Goal: Task Accomplishment & Management: Manage account settings

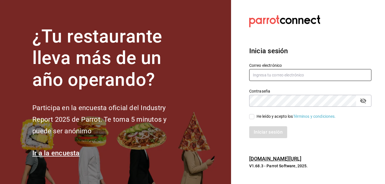
type input "[EMAIL_ADDRESS][DOMAIN_NAME]"
click at [250, 116] on input "He leído y acepto los Términos y condiciones." at bounding box center [251, 116] width 5 height 5
checkbox input "true"
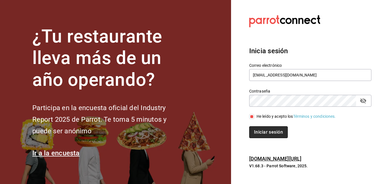
click at [272, 134] on button "Iniciar sesión" at bounding box center [268, 132] width 39 height 12
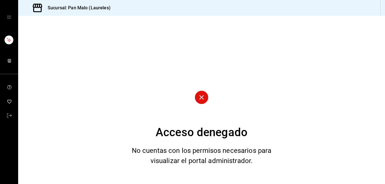
click at [15, 68] on div "mailbox folders" at bounding box center [9, 109] width 18 height 150
click at [7, 59] on icon "mailbox folders" at bounding box center [9, 60] width 5 height 5
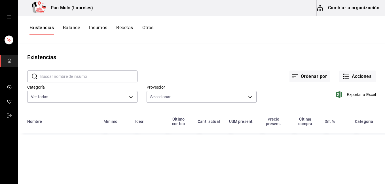
type input "36340c73-94e1-4ffc-8e70-5641b5614b16,62d2566f-a3bd-4000-8dc1-406bdbf1afd5,40f0e…"
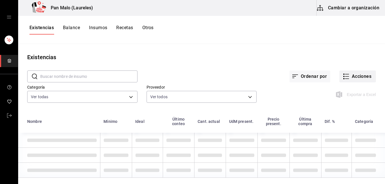
click at [352, 73] on button "Acciones" at bounding box center [357, 77] width 37 height 12
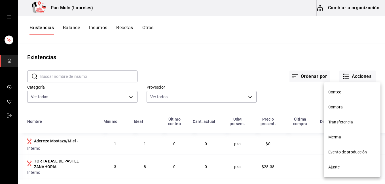
click at [340, 164] on li "Ajuste" at bounding box center [352, 167] width 57 height 15
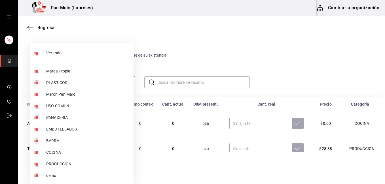
click at [128, 82] on body "Pan Malo (Laureles) Cambiar a organización Regresar Ajuste Ingresa la cantidad …" at bounding box center [192, 76] width 385 height 152
click at [36, 53] on input "checkbox" at bounding box center [36, 53] width 5 height 5
checkbox input "false"
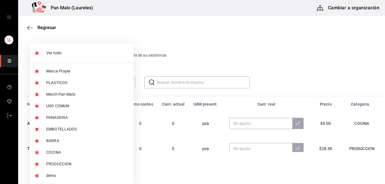
checkbox input "false"
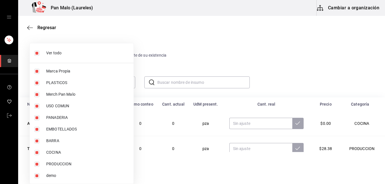
checkbox input "false"
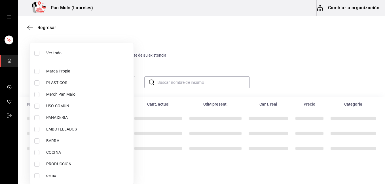
click at [35, 116] on input "checkbox" at bounding box center [36, 117] width 5 height 5
checkbox input "true"
type input "b7fa4d3f-7896-4504-b4eb-29f52eb713d6"
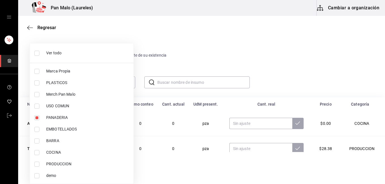
click at [262, 56] on div at bounding box center [192, 92] width 385 height 184
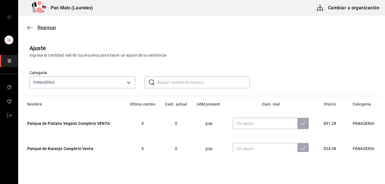
click at [32, 27] on icon "button" at bounding box center [30, 27] width 6 height 5
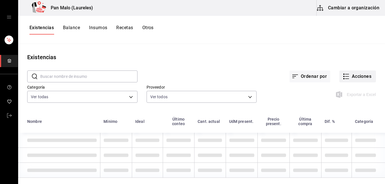
click at [366, 78] on button "Acciones" at bounding box center [357, 77] width 37 height 12
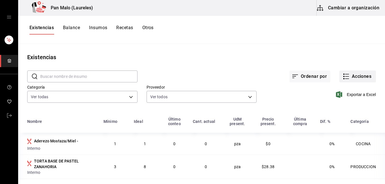
click at [349, 76] on button "Acciones" at bounding box center [357, 77] width 37 height 12
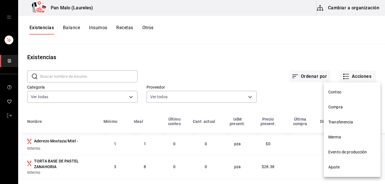
click at [341, 135] on span "Merma" at bounding box center [352, 137] width 48 height 6
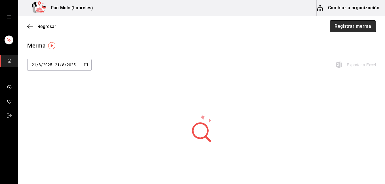
click at [344, 25] on button "Registrar merma" at bounding box center [353, 26] width 46 height 12
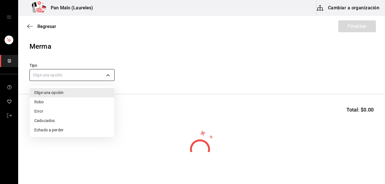
click at [95, 73] on body "Pan Malo (Laureles) Cambiar a organización Regresar Finalizar Merma Tipo Elige …" at bounding box center [192, 76] width 385 height 152
click at [75, 119] on li "Caducados" at bounding box center [72, 120] width 84 height 9
type input "EXPIRED"
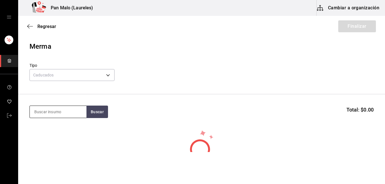
click at [66, 109] on input at bounding box center [58, 112] width 57 height 12
type input "rol [PERSON_NAME]"
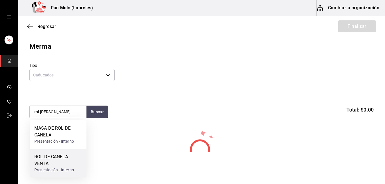
click at [51, 162] on div "ROL DE CANELA VENTA" at bounding box center [58, 161] width 48 height 14
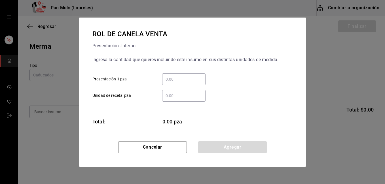
click at [179, 79] on input "​ Presentación 1 pza" at bounding box center [183, 79] width 43 height 7
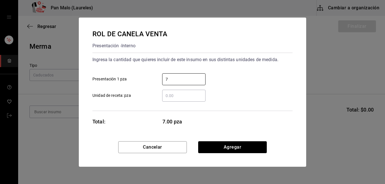
type input "7"
click at [231, 153] on div "Cancelar Agregar" at bounding box center [192, 154] width 227 height 26
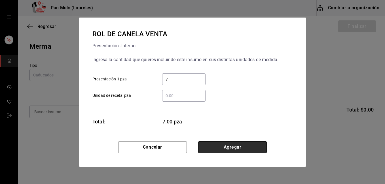
click at [230, 152] on button "Agregar" at bounding box center [232, 147] width 69 height 12
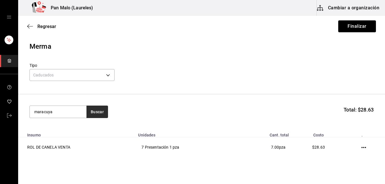
type input "maracuya"
click at [92, 113] on button "Buscar" at bounding box center [97, 112] width 22 height 12
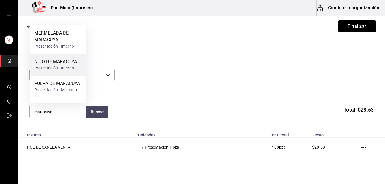
click at [68, 62] on div "NIDO DE MARACUYA" at bounding box center [55, 61] width 43 height 7
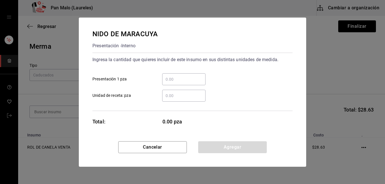
click at [171, 80] on input "​ Presentación 1 pza" at bounding box center [183, 79] width 43 height 7
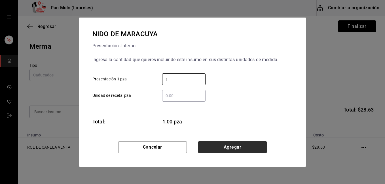
type input "1"
click at [224, 144] on button "Agregar" at bounding box center [232, 147] width 69 height 12
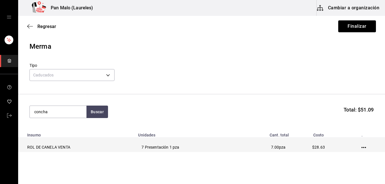
type input "concha"
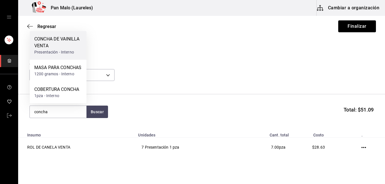
click at [46, 37] on div "CONCHA DE VAINILLA VENTA" at bounding box center [58, 43] width 48 height 14
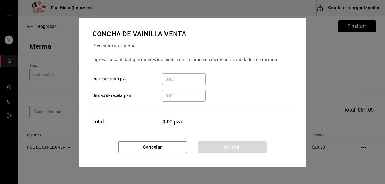
click at [175, 81] on input "​ Presentación 1 pza" at bounding box center [183, 79] width 43 height 7
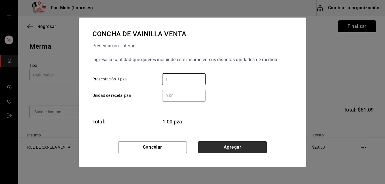
type input "1"
click at [245, 143] on button "Agregar" at bounding box center [232, 147] width 69 height 12
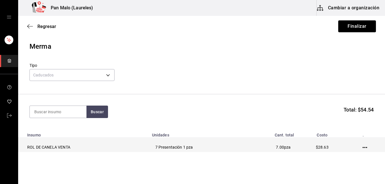
click at [363, 148] on icon "button" at bounding box center [365, 147] width 5 height 1
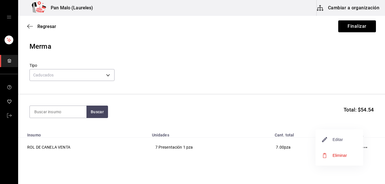
click at [335, 139] on span "Editar" at bounding box center [332, 139] width 21 height 7
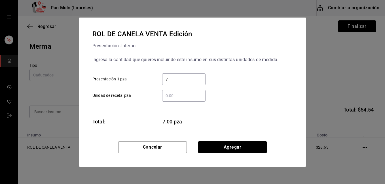
click at [171, 80] on input "7" at bounding box center [183, 79] width 43 height 7
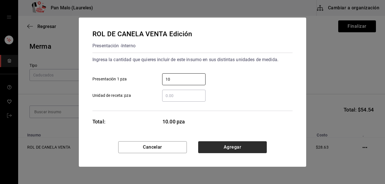
type input "10"
click at [228, 143] on button "Agregar" at bounding box center [232, 147] width 69 height 12
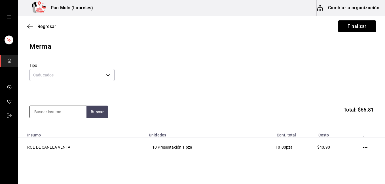
click at [69, 116] on input at bounding box center [58, 112] width 57 height 12
click at [56, 112] on input "croissant [PERSON_NAME]" at bounding box center [58, 112] width 57 height 12
type input "almendras"
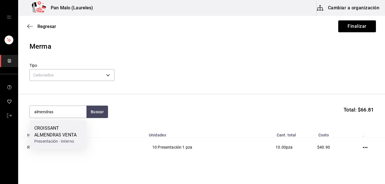
click at [62, 134] on div "CROISSANT ALMENDRAS VENTA" at bounding box center [58, 132] width 48 height 14
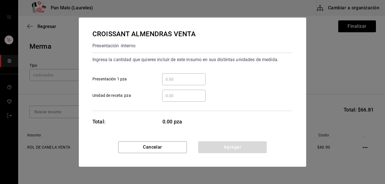
click at [179, 80] on input "​ Presentación 1 pza" at bounding box center [183, 79] width 43 height 7
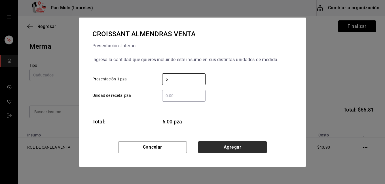
type input "6"
click at [225, 148] on button "Agregar" at bounding box center [232, 147] width 69 height 12
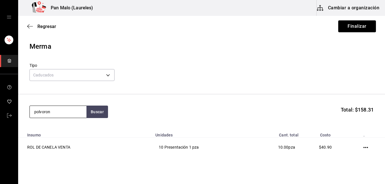
type input "polvoron"
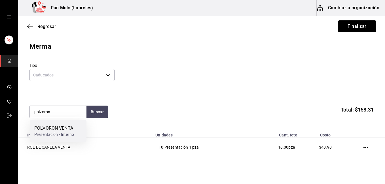
click at [68, 127] on div "POLVORON VENTA" at bounding box center [54, 128] width 40 height 7
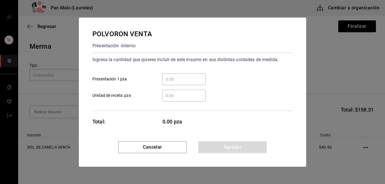
click at [183, 78] on input "​ Presentación 1 pza" at bounding box center [183, 79] width 43 height 7
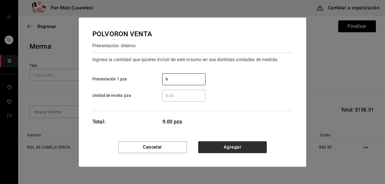
type input "9"
click at [219, 151] on button "Agregar" at bounding box center [232, 147] width 69 height 12
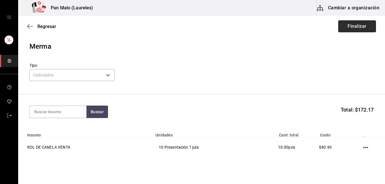
click at [348, 24] on button "Finalizar" at bounding box center [357, 26] width 38 height 12
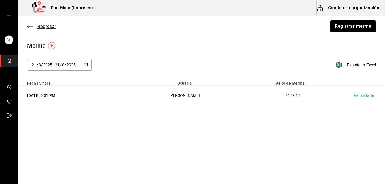
click at [27, 27] on icon "button" at bounding box center [30, 26] width 6 height 5
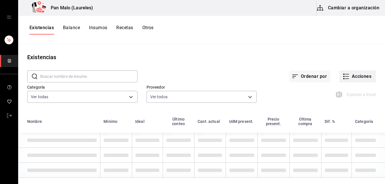
click at [351, 78] on button "Acciones" at bounding box center [357, 77] width 37 height 12
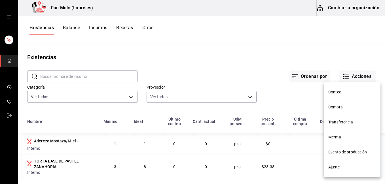
click at [336, 169] on span "Ajuste" at bounding box center [352, 167] width 48 height 6
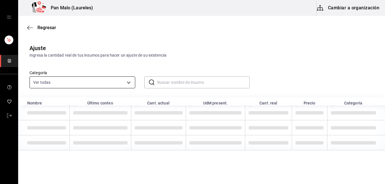
click at [128, 79] on body "Pan Malo (Laureles) Cambiar a organización Regresar Ajuste Ingresa la cantidad …" at bounding box center [192, 76] width 385 height 152
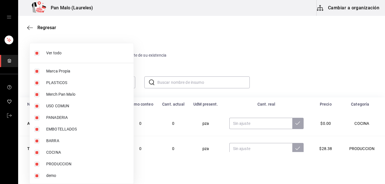
click at [48, 60] on li "Ver todo" at bounding box center [82, 53] width 104 height 15
checkbox input "false"
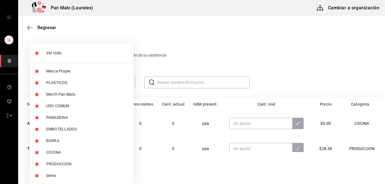
checkbox input "false"
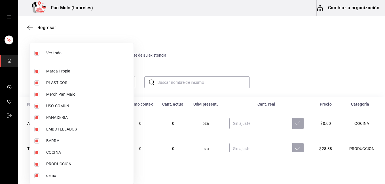
checkbox input "false"
click at [37, 120] on input "checkbox" at bounding box center [36, 117] width 5 height 5
checkbox input "true"
type input "b7fa4d3f-7896-4504-b4eb-29f52eb713d6"
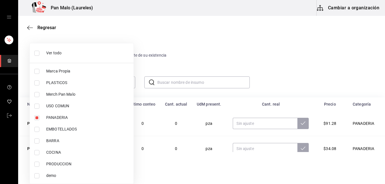
click at [288, 38] on div at bounding box center [192, 92] width 385 height 184
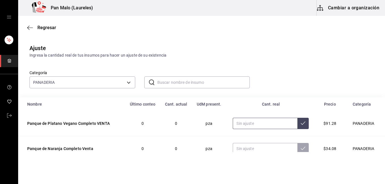
click at [253, 126] on input "text" at bounding box center [265, 123] width 65 height 11
click at [299, 120] on button at bounding box center [302, 123] width 11 height 11
click at [250, 150] on input "text" at bounding box center [265, 148] width 65 height 11
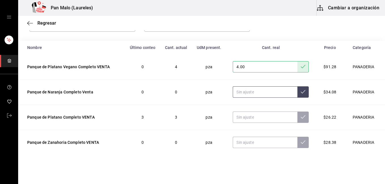
scroll to position [58, 0]
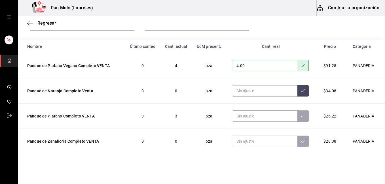
click at [248, 65] on input "4.00" at bounding box center [265, 65] width 65 height 11
type input "4.00"
type input "1.00"
click at [301, 65] on icon at bounding box center [303, 65] width 5 height 3
click at [250, 91] on input "text" at bounding box center [265, 90] width 65 height 11
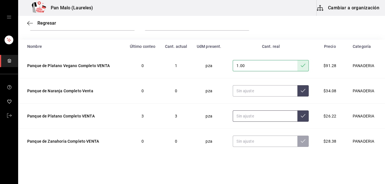
click at [235, 118] on input "text" at bounding box center [265, 116] width 65 height 11
click at [235, 118] on input "4.00" at bounding box center [265, 116] width 65 height 11
type input "4.00"
click at [297, 116] on button at bounding box center [302, 116] width 11 height 11
click at [259, 143] on input "text" at bounding box center [265, 141] width 65 height 11
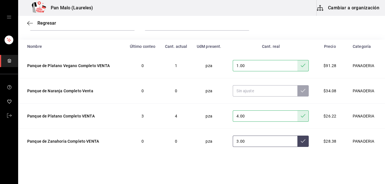
type input "3.00"
click at [301, 141] on icon at bounding box center [303, 141] width 5 height 5
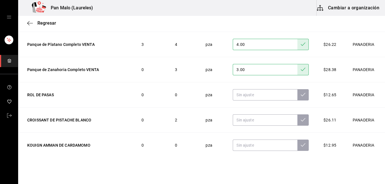
scroll to position [45, 0]
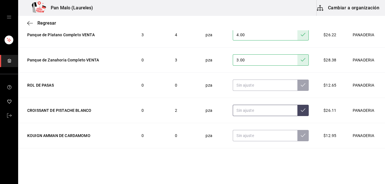
click at [257, 115] on input "text" at bounding box center [265, 110] width 65 height 11
type input "4.00"
click at [301, 113] on icon at bounding box center [303, 110] width 5 height 5
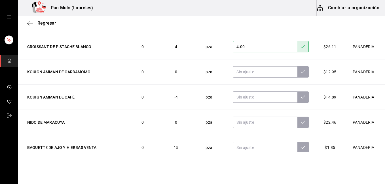
scroll to position [113, 0]
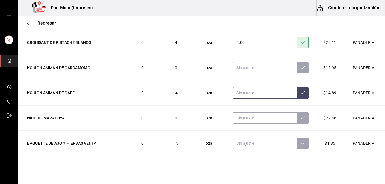
click at [252, 92] on input "text" at bounding box center [265, 92] width 65 height 11
type input "6.00"
click at [297, 94] on button at bounding box center [302, 92] width 11 height 11
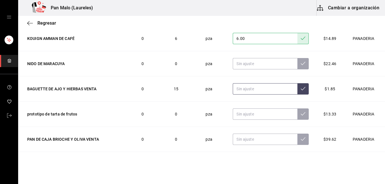
scroll to position [169, 0]
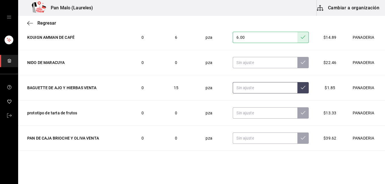
click at [247, 87] on input "text" at bounding box center [265, 87] width 65 height 11
type input "24.00"
click at [301, 86] on icon at bounding box center [303, 87] width 5 height 5
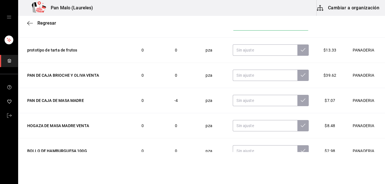
scroll to position [237, 0]
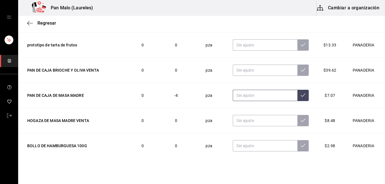
click at [264, 92] on input "text" at bounding box center [265, 95] width 65 height 11
type input "5.00"
type input "1.00"
click at [301, 94] on icon at bounding box center [303, 95] width 5 height 5
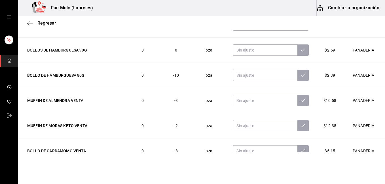
scroll to position [362, 0]
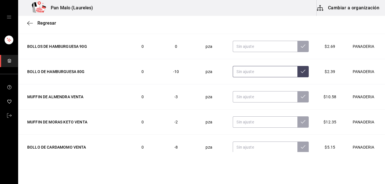
click at [253, 75] on input "text" at bounding box center [265, 71] width 65 height 11
type input "0.00"
click at [301, 71] on icon at bounding box center [303, 71] width 5 height 5
click at [254, 97] on input "text" at bounding box center [265, 96] width 65 height 11
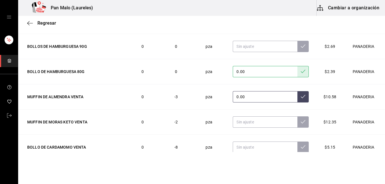
type input "0.00"
click at [299, 96] on button at bounding box center [302, 96] width 11 height 11
click at [243, 125] on input "text" at bounding box center [265, 121] width 65 height 11
type input "1.00"
click at [301, 120] on icon at bounding box center [303, 122] width 5 height 5
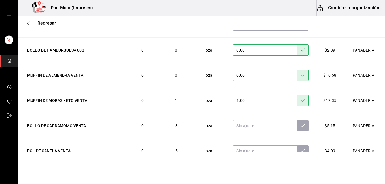
scroll to position [417, 0]
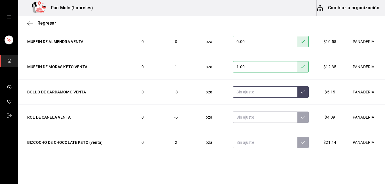
click at [254, 95] on input "text" at bounding box center [265, 91] width 65 height 11
type input "2.00"
click at [301, 94] on icon at bounding box center [303, 92] width 5 height 5
click at [254, 115] on input "text" at bounding box center [265, 117] width 65 height 11
type input "15.00"
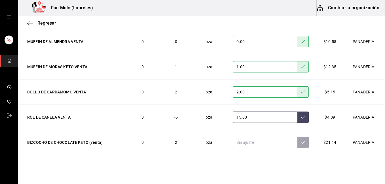
click at [301, 116] on icon at bounding box center [303, 117] width 5 height 5
click at [245, 143] on input "text" at bounding box center [265, 142] width 65 height 11
type input "3.00"
click at [301, 143] on icon at bounding box center [303, 142] width 5 height 3
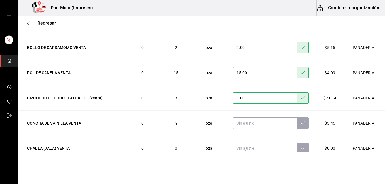
scroll to position [462, 0]
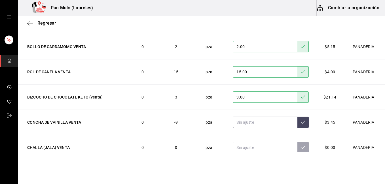
click at [268, 125] on input "text" at bounding box center [265, 122] width 65 height 11
type input "7.00"
click at [301, 123] on icon at bounding box center [303, 122] width 5 height 5
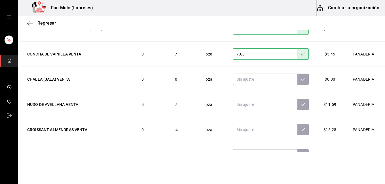
scroll to position [542, 0]
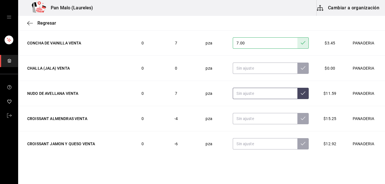
click at [254, 92] on input "text" at bounding box center [265, 93] width 65 height 11
type input "26.00"
click at [297, 94] on button at bounding box center [302, 93] width 11 height 11
click at [251, 118] on input "text" at bounding box center [265, 118] width 65 height 11
type input "10.00"
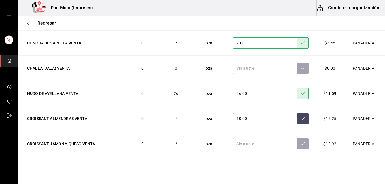
click at [301, 119] on icon at bounding box center [303, 118] width 5 height 5
click at [265, 146] on input "text" at bounding box center [265, 143] width 65 height 11
type input "3.00"
click at [301, 144] on icon at bounding box center [303, 143] width 5 height 3
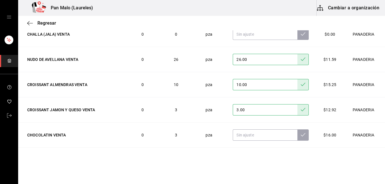
scroll to position [587, 0]
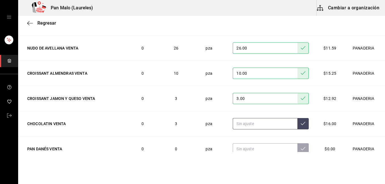
click at [242, 124] on input "text" at bounding box center [265, 123] width 65 height 11
type input "3.00"
click at [301, 125] on icon at bounding box center [303, 123] width 5 height 5
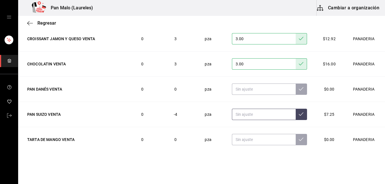
scroll to position [658, 0]
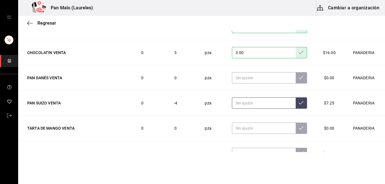
click at [254, 99] on input "text" at bounding box center [264, 103] width 64 height 11
click at [251, 105] on input "text" at bounding box center [264, 103] width 64 height 11
type input "4.00"
click at [299, 103] on icon at bounding box center [301, 103] width 5 height 5
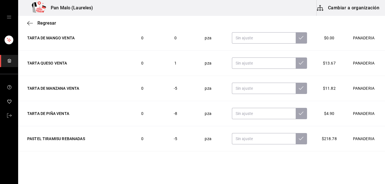
scroll to position [749, 0]
click at [239, 90] on input "text" at bounding box center [264, 87] width 64 height 11
type input "0.00"
click at [299, 88] on icon at bounding box center [301, 88] width 5 height 5
click at [251, 115] on input "text" at bounding box center [264, 113] width 64 height 11
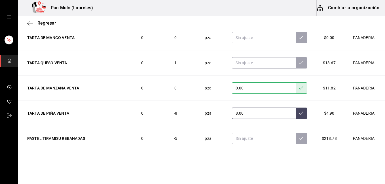
type input "8.00"
click at [296, 114] on button at bounding box center [301, 113] width 11 height 11
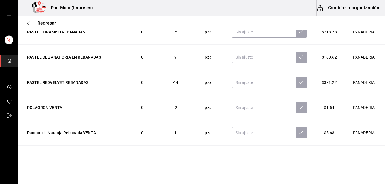
scroll to position [862, 0]
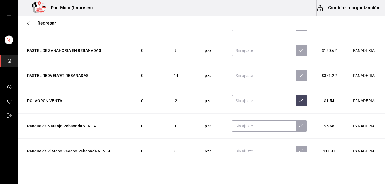
click at [253, 98] on input "text" at bounding box center [264, 100] width 64 height 11
type input "16.00"
click at [299, 100] on icon at bounding box center [301, 100] width 5 height 5
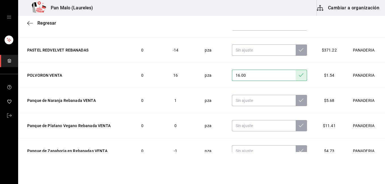
scroll to position [910, 0]
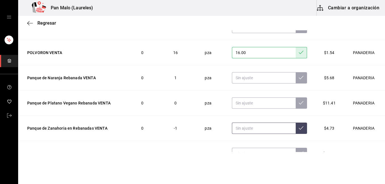
click at [250, 126] on input "text" at bounding box center [264, 128] width 64 height 11
type input "6.00"
type input "5.00"
click at [299, 126] on icon at bounding box center [301, 128] width 5 height 5
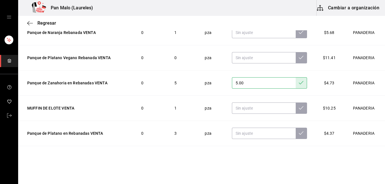
scroll to position [967, 0]
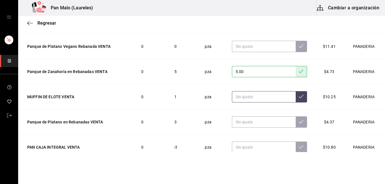
click at [232, 97] on input "text" at bounding box center [264, 96] width 64 height 11
type input "12.00"
click at [296, 94] on button at bounding box center [301, 96] width 11 height 11
click at [252, 122] on input "text" at bounding box center [264, 121] width 64 height 11
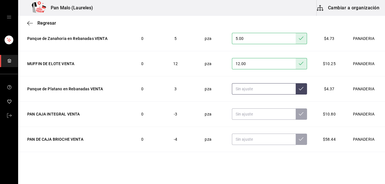
scroll to position [1001, 0]
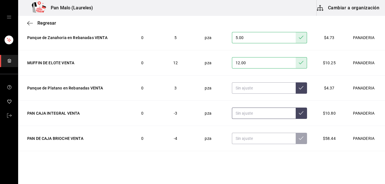
click at [259, 115] on input "text" at bounding box center [264, 113] width 64 height 11
type input "1.00"
click at [299, 114] on icon at bounding box center [301, 113] width 5 height 5
click at [254, 140] on input "text" at bounding box center [264, 138] width 64 height 11
type input "0.00"
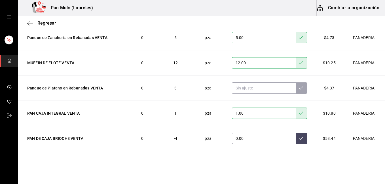
click at [296, 141] on button at bounding box center [301, 138] width 11 height 11
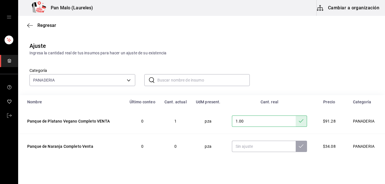
scroll to position [0, 0]
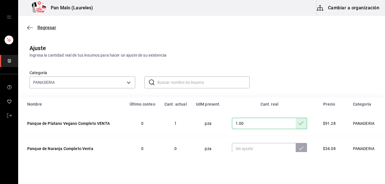
click at [48, 28] on span "Regresar" at bounding box center [46, 27] width 19 height 5
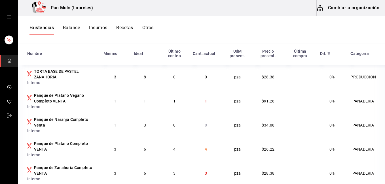
scroll to position [23, 0]
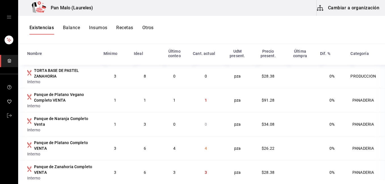
click at [71, 27] on button "Balance" at bounding box center [71, 30] width 17 height 10
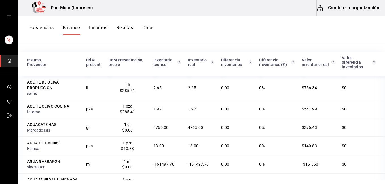
click at [100, 29] on button "Insumos" at bounding box center [98, 30] width 18 height 10
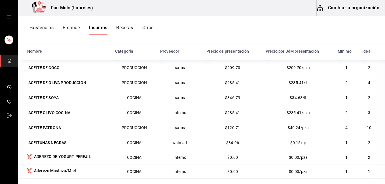
click at [147, 27] on button "Otros" at bounding box center [147, 30] width 11 height 10
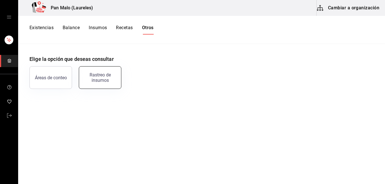
click at [94, 78] on div "Rastreo de insumos" at bounding box center [99, 77] width 35 height 11
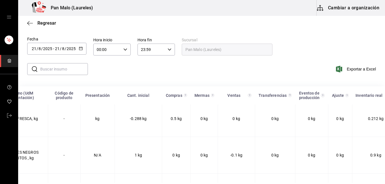
scroll to position [19, 0]
click at [30, 25] on icon "button" at bounding box center [30, 23] width 6 height 5
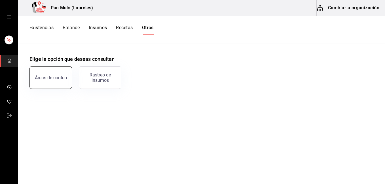
click at [57, 81] on button "Áreas de conteo" at bounding box center [50, 77] width 43 height 23
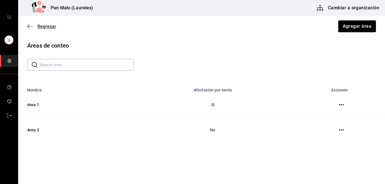
click at [28, 27] on icon "button" at bounding box center [30, 26] width 6 height 5
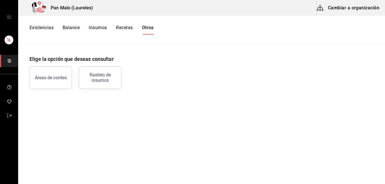
click at [28, 27] on div "Existencias Balance Insumos Recetas Otros" at bounding box center [201, 30] width 367 height 10
click at [47, 28] on button "Existencias" at bounding box center [41, 30] width 24 height 10
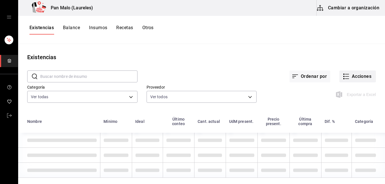
click at [351, 75] on button "Acciones" at bounding box center [357, 77] width 37 height 12
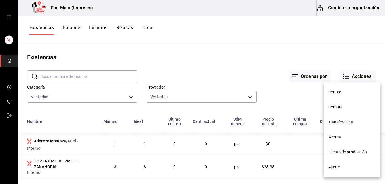
click at [355, 149] on li "Evento de producción" at bounding box center [352, 152] width 57 height 15
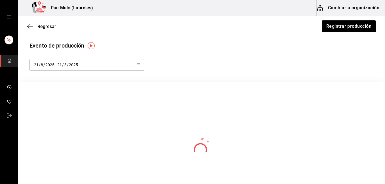
click at [117, 61] on div "[DATE] [DATE] - [DATE] [DATE]" at bounding box center [86, 65] width 115 height 12
click at [60, 135] on li "Año actual" at bounding box center [56, 134] width 54 height 13
type input "[DATE]"
type input "1"
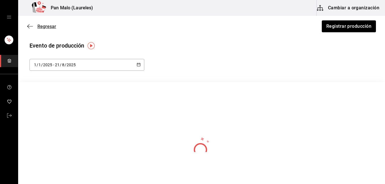
click at [28, 27] on icon "button" at bounding box center [28, 26] width 2 height 4
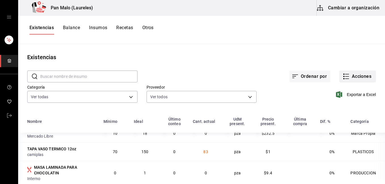
click at [350, 73] on button "Acciones" at bounding box center [357, 77] width 37 height 12
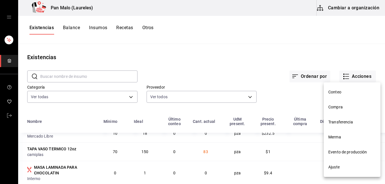
click at [341, 164] on span "Ajuste" at bounding box center [352, 167] width 48 height 6
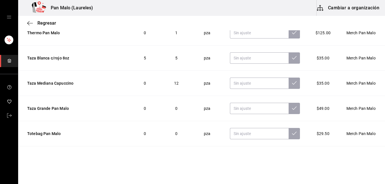
scroll to position [990, 0]
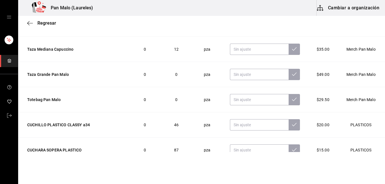
click at [373, 149] on td "PLASTICOS" at bounding box center [362, 150] width 46 height 25
drag, startPoint x: 373, startPoint y: 149, endPoint x: 374, endPoint y: 156, distance: 6.3
click at [374, 152] on html "Pan Malo (Laureles) Cambiar a organización Regresar Ajuste Ingresa la cantidad …" at bounding box center [192, 76] width 385 height 152
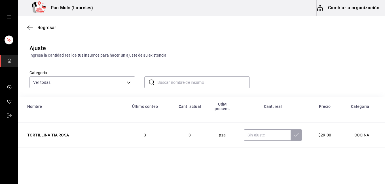
scroll to position [0, 0]
click at [132, 81] on body "Pan Malo (Laureles) Cambiar a organización Regresar Ajuste Ingresa la cantidad …" at bounding box center [192, 76] width 385 height 152
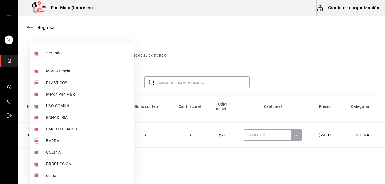
click at [36, 57] on li "Ver todo" at bounding box center [82, 53] width 104 height 15
checkbox input "false"
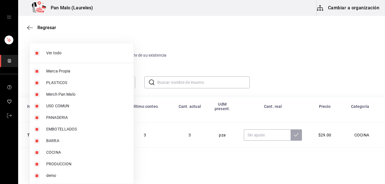
checkbox input "false"
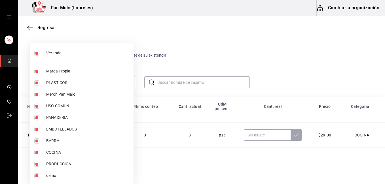
checkbox input "false"
click at [37, 152] on input "checkbox" at bounding box center [36, 152] width 5 height 5
checkbox input "true"
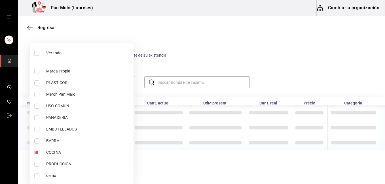
type input "97c4540b-fae9-4f1d-bf52-72ae5b7112b3"
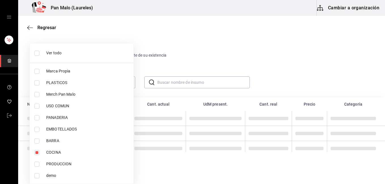
click at [275, 77] on div at bounding box center [192, 92] width 385 height 184
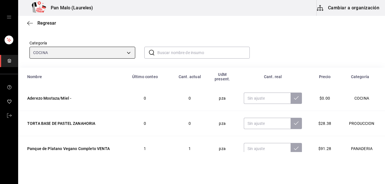
scroll to position [49, 0]
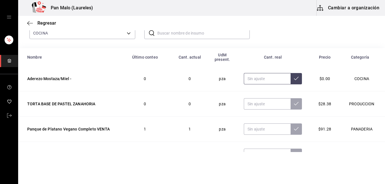
click at [251, 80] on input "text" at bounding box center [267, 78] width 47 height 11
type input "1.00"
click at [294, 80] on icon at bounding box center [296, 78] width 5 height 3
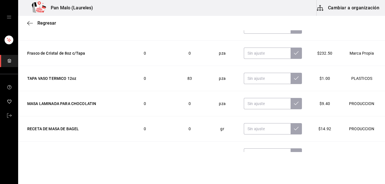
scroll to position [144, 0]
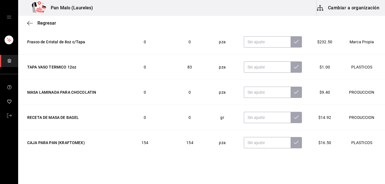
click at [27, 21] on div "Regresar" at bounding box center [201, 23] width 367 height 14
click at [31, 23] on icon "button" at bounding box center [30, 23] width 6 height 0
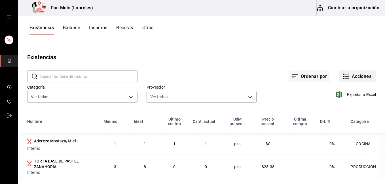
click at [343, 79] on icon "button" at bounding box center [346, 76] width 7 height 7
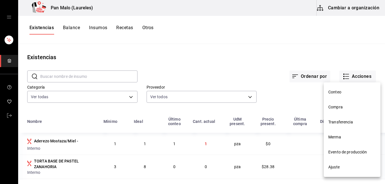
click at [333, 166] on span "Ajuste" at bounding box center [352, 167] width 48 height 6
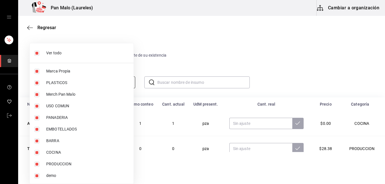
click at [127, 80] on body "Pan Malo (Laureles) Cambiar a organización Regresar Ajuste Ingresa la cantidad …" at bounding box center [192, 76] width 385 height 152
click at [43, 47] on li "Ver todo" at bounding box center [82, 53] width 104 height 15
checkbox input "false"
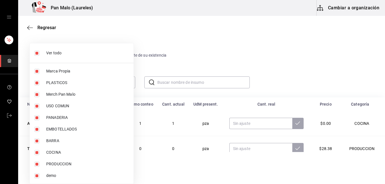
checkbox input "false"
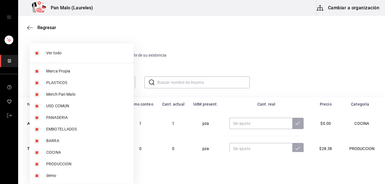
checkbox input "false"
click at [36, 148] on li "COCINA" at bounding box center [82, 153] width 104 height 12
type input "97c4540b-fae9-4f1d-bf52-72ae5b7112b3"
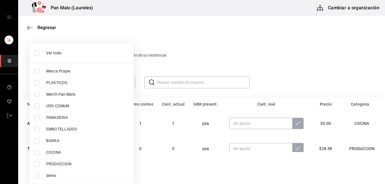
checkbox input "true"
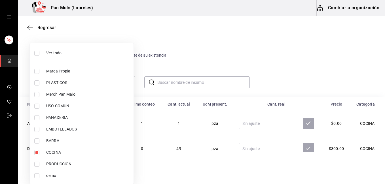
click at [342, 91] on div at bounding box center [192, 92] width 385 height 184
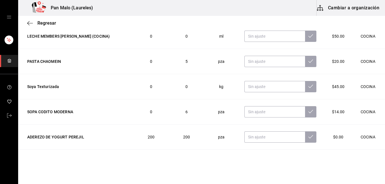
scroll to position [161, 0]
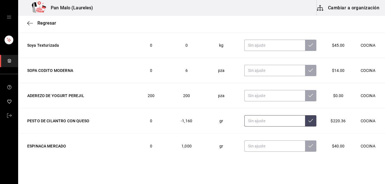
click at [271, 124] on input "text" at bounding box center [274, 120] width 61 height 11
click at [305, 124] on button at bounding box center [310, 120] width 11 height 11
click at [253, 123] on input "1.60" at bounding box center [274, 120] width 61 height 11
type input "1.00"
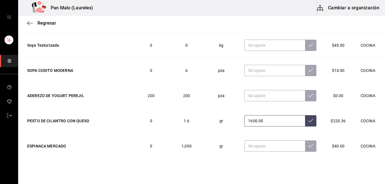
type input "1600.00"
click at [305, 119] on button at bounding box center [310, 120] width 11 height 11
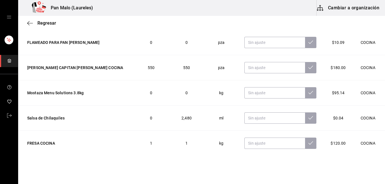
scroll to position [372, 0]
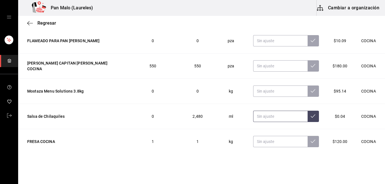
click at [257, 112] on input "text" at bounding box center [280, 116] width 54 height 11
type input "3000.00"
click at [311, 114] on icon at bounding box center [313, 116] width 5 height 5
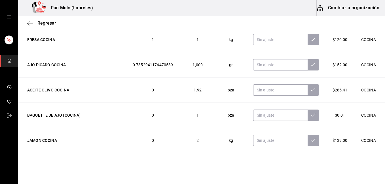
scroll to position [485, 0]
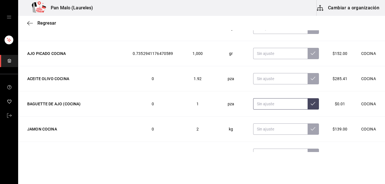
click at [276, 98] on input "text" at bounding box center [280, 103] width 54 height 11
type input "40.00"
click at [311, 102] on icon at bounding box center [313, 103] width 5 height 3
click at [270, 126] on input "text" at bounding box center [280, 129] width 54 height 11
type input "3.00"
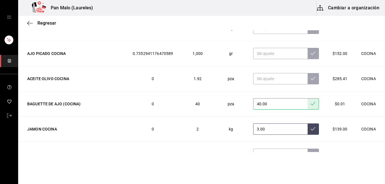
click at [311, 127] on icon at bounding box center [313, 129] width 5 height 5
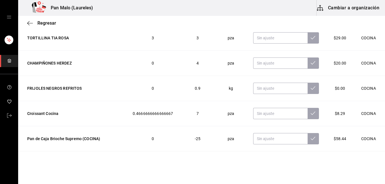
scroll to position [692, 0]
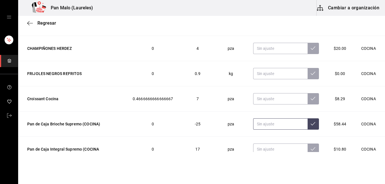
click at [273, 120] on input "text" at bounding box center [280, 123] width 54 height 11
type input "30.00"
click at [308, 120] on button at bounding box center [313, 123] width 11 height 11
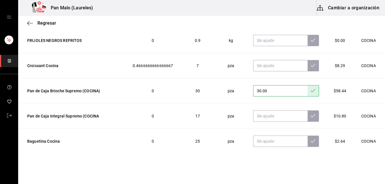
scroll to position [726, 0]
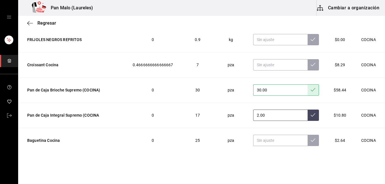
click at [273, 113] on input "2.00" at bounding box center [280, 115] width 54 height 11
type input "20.00"
click at [311, 113] on icon at bounding box center [313, 115] width 5 height 5
click at [278, 136] on input "text" at bounding box center [280, 140] width 54 height 11
type input "1.00"
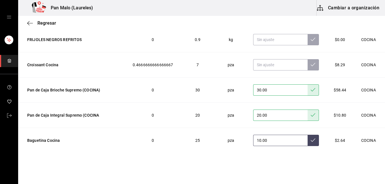
type input "10.00"
click at [308, 140] on button at bounding box center [313, 140] width 11 height 11
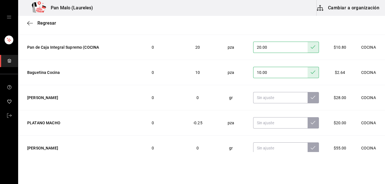
scroll to position [806, 0]
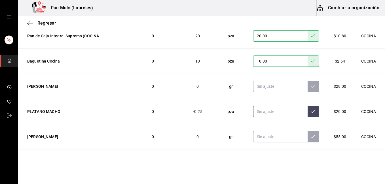
click at [253, 109] on input "text" at bounding box center [280, 111] width 54 height 11
type input "6.00"
click at [308, 106] on button at bounding box center [313, 111] width 11 height 11
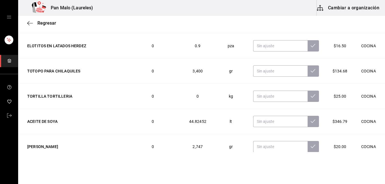
scroll to position [933, 0]
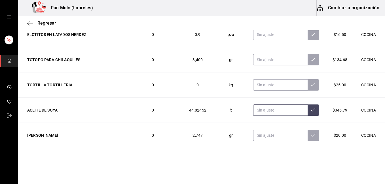
click at [265, 106] on input "text" at bounding box center [280, 110] width 54 height 11
type input "10.00"
click at [308, 105] on button at bounding box center [313, 110] width 11 height 11
click at [253, 132] on input "text" at bounding box center [280, 135] width 54 height 11
type input "450.00"
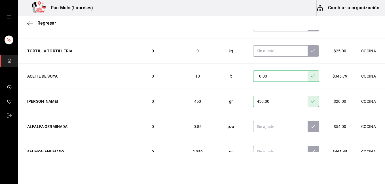
scroll to position [978, 0]
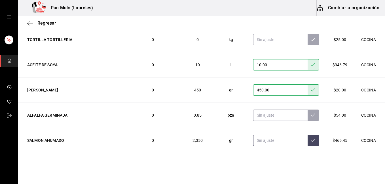
click at [263, 135] on input "text" at bounding box center [280, 140] width 54 height 11
type input "300.00"
click at [308, 139] on button at bounding box center [313, 140] width 11 height 11
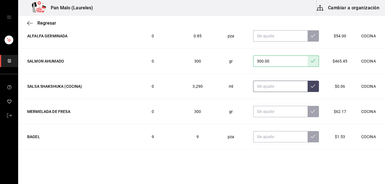
scroll to position [1069, 0]
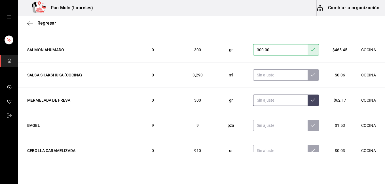
click at [263, 96] on input "text" at bounding box center [280, 100] width 54 height 11
type input "1000.00"
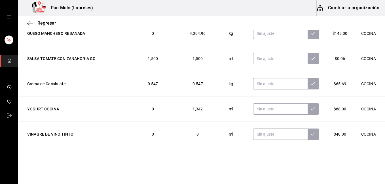
scroll to position [1299, 0]
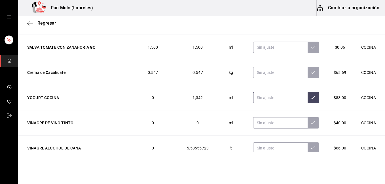
click at [256, 95] on input "text" at bounding box center [280, 97] width 54 height 11
type input "560.00"
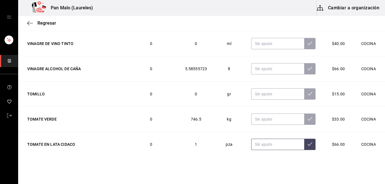
scroll to position [1426, 0]
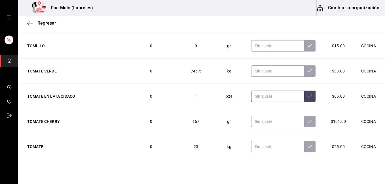
click at [255, 93] on input "text" at bounding box center [277, 96] width 53 height 11
type input "2.00"
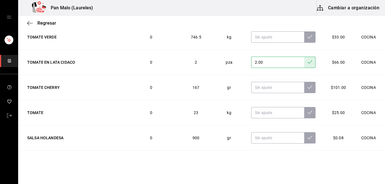
scroll to position [1472, 0]
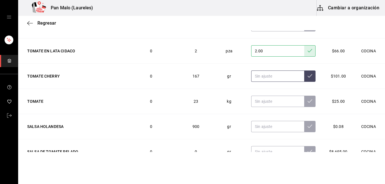
click at [272, 72] on input "text" at bounding box center [277, 76] width 53 height 11
type input "1800.00"
click at [305, 73] on button at bounding box center [309, 76] width 11 height 11
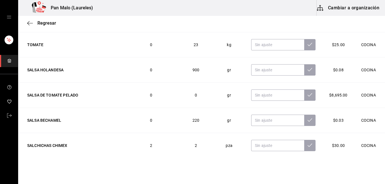
scroll to position [1540, 0]
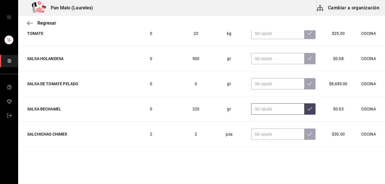
click at [251, 105] on input "text" at bounding box center [277, 108] width 53 height 11
type input "1000.00"
click at [304, 109] on button at bounding box center [309, 108] width 11 height 11
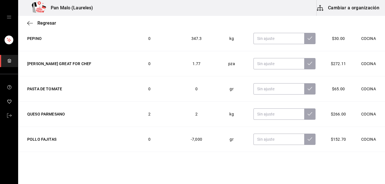
scroll to position [1936, 0]
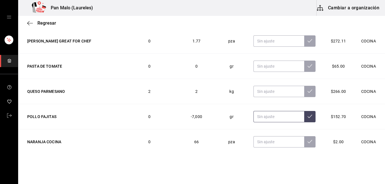
click at [260, 119] on input "text" at bounding box center [278, 116] width 51 height 11
type input "2000.00"
click at [304, 120] on button at bounding box center [309, 116] width 11 height 11
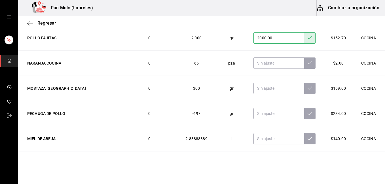
scroll to position [2015, 0]
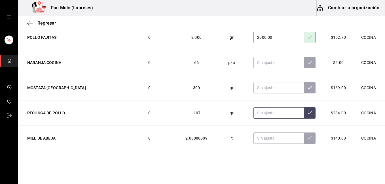
click at [268, 113] on input "text" at bounding box center [278, 112] width 51 height 11
type input "400.00"
click at [308, 114] on icon at bounding box center [310, 112] width 5 height 3
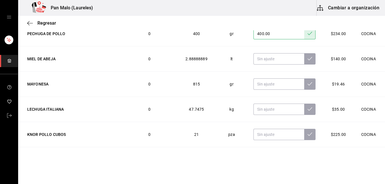
scroll to position [2106, 0]
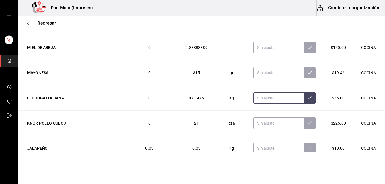
click at [266, 96] on input "text" at bounding box center [278, 97] width 51 height 11
type input "12.00"
click at [308, 99] on icon at bounding box center [310, 97] width 5 height 3
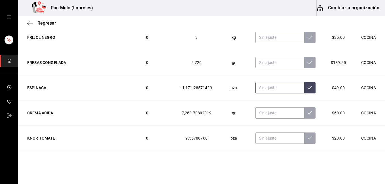
scroll to position [2279, 0]
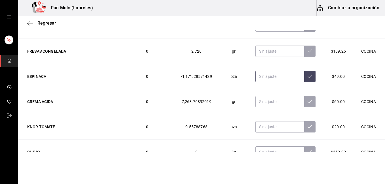
click at [257, 82] on input "text" at bounding box center [279, 76] width 49 height 11
type input "1000.00"
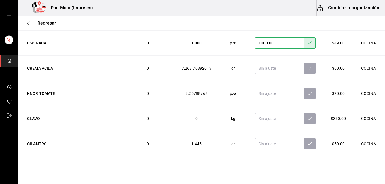
scroll to position [2313, 0]
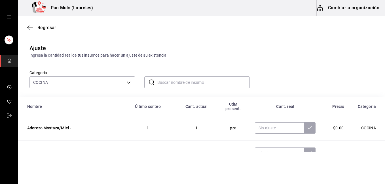
scroll to position [2313, 0]
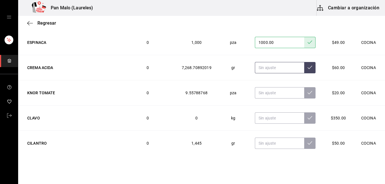
click at [265, 68] on input "text" at bounding box center [279, 67] width 49 height 11
type input "1000.00"
click at [307, 67] on button at bounding box center [309, 67] width 11 height 11
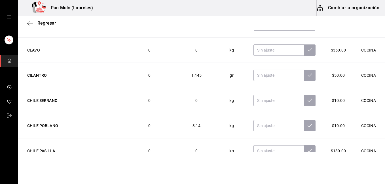
scroll to position [2392, 0]
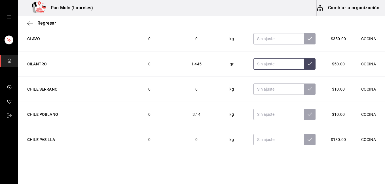
click at [281, 66] on input "text" at bounding box center [278, 63] width 51 height 11
type input "500.00"
click at [308, 64] on icon at bounding box center [310, 64] width 5 height 5
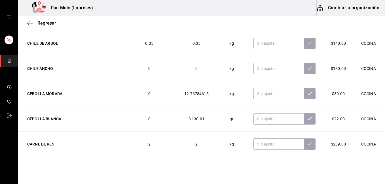
scroll to position [2576, 0]
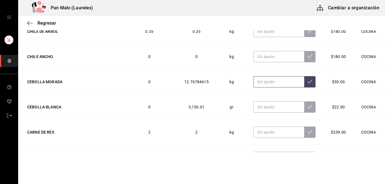
click at [279, 79] on input "text" at bounding box center [278, 81] width 51 height 11
click at [279, 80] on input "1.00" at bounding box center [278, 81] width 51 height 11
type input "1.00"
click at [304, 85] on button at bounding box center [309, 81] width 11 height 11
click at [271, 106] on input "text" at bounding box center [278, 106] width 51 height 11
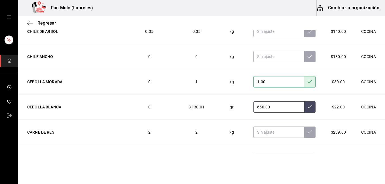
type input "650.00"
click at [304, 109] on button at bounding box center [309, 106] width 11 height 11
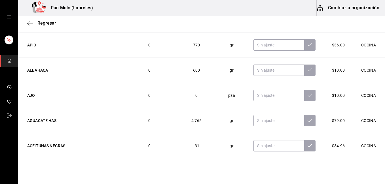
scroll to position [2849, 0]
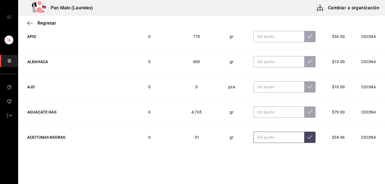
click at [261, 140] on input "text" at bounding box center [278, 137] width 51 height 11
type input "90.00"
click at [31, 22] on icon "button" at bounding box center [30, 23] width 6 height 5
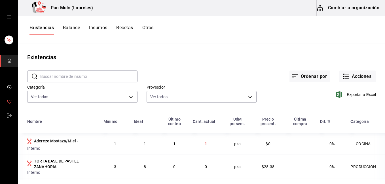
click at [9, 104] on span "mailbox folders" at bounding box center [9, 102] width 5 height 8
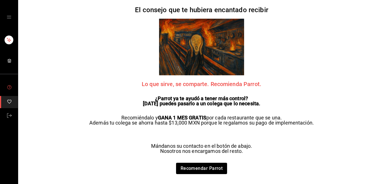
click at [7, 86] on button "mailbox folders" at bounding box center [9, 88] width 18 height 14
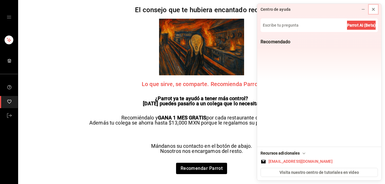
click at [372, 9] on icon at bounding box center [373, 9] width 5 height 5
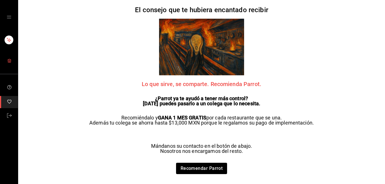
click at [7, 66] on link "mailbox folders" at bounding box center [9, 61] width 18 height 12
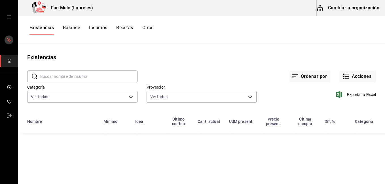
click at [9, 39] on icon "mailbox folders" at bounding box center [9, 40] width 3 height 3
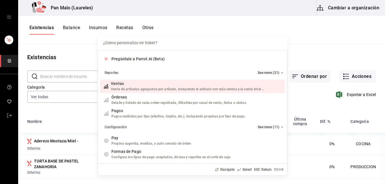
click at [9, 39] on div "¿Cómo personalizo mi ticket? Pregúntale a Parrot AI (Beta) Reportes See more (2…" at bounding box center [192, 92] width 385 height 184
click at [9, 39] on div "Pregúntale a Parrot AI (Beta) Reportes See more (21) Ventas Venta de artículos …" at bounding box center [192, 92] width 385 height 184
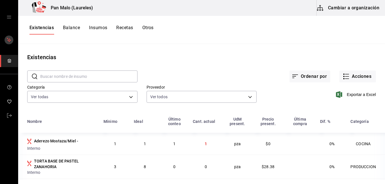
click at [7, 40] on rect "mailbox folders" at bounding box center [9, 40] width 9 height 9
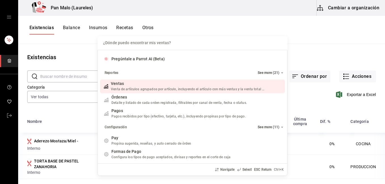
click at [9, 44] on div "¿Dónde puedo encontrar mis ventas? Pregúntale a Parrot AI (Beta) Reportes See m…" at bounding box center [192, 92] width 385 height 184
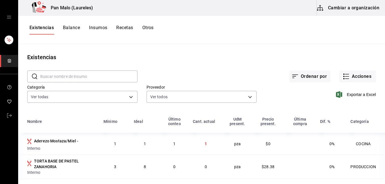
click at [12, 18] on div "mailbox folders" at bounding box center [9, 17] width 18 height 34
click at [8, 18] on icon "open drawer" at bounding box center [9, 17] width 5 height 5
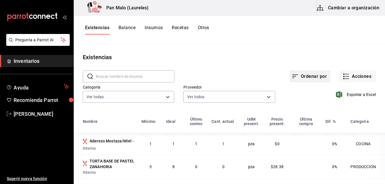
click at [314, 74] on button "Ordenar por" at bounding box center [309, 77] width 41 height 12
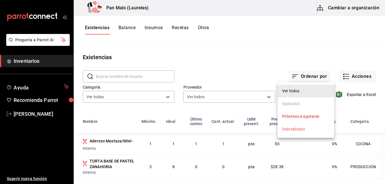
click at [37, 117] on div at bounding box center [192, 92] width 385 height 184
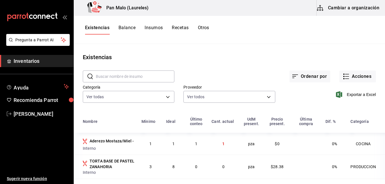
click at [37, 116] on div at bounding box center [192, 92] width 385 height 184
click at [38, 116] on span "[PERSON_NAME]" at bounding box center [41, 114] width 55 height 8
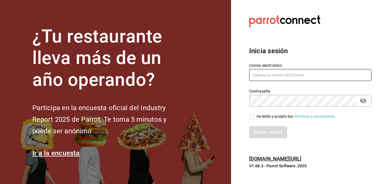
type input "delacruznallely861@gmail.com"
